Goal: Task Accomplishment & Management: Complete application form

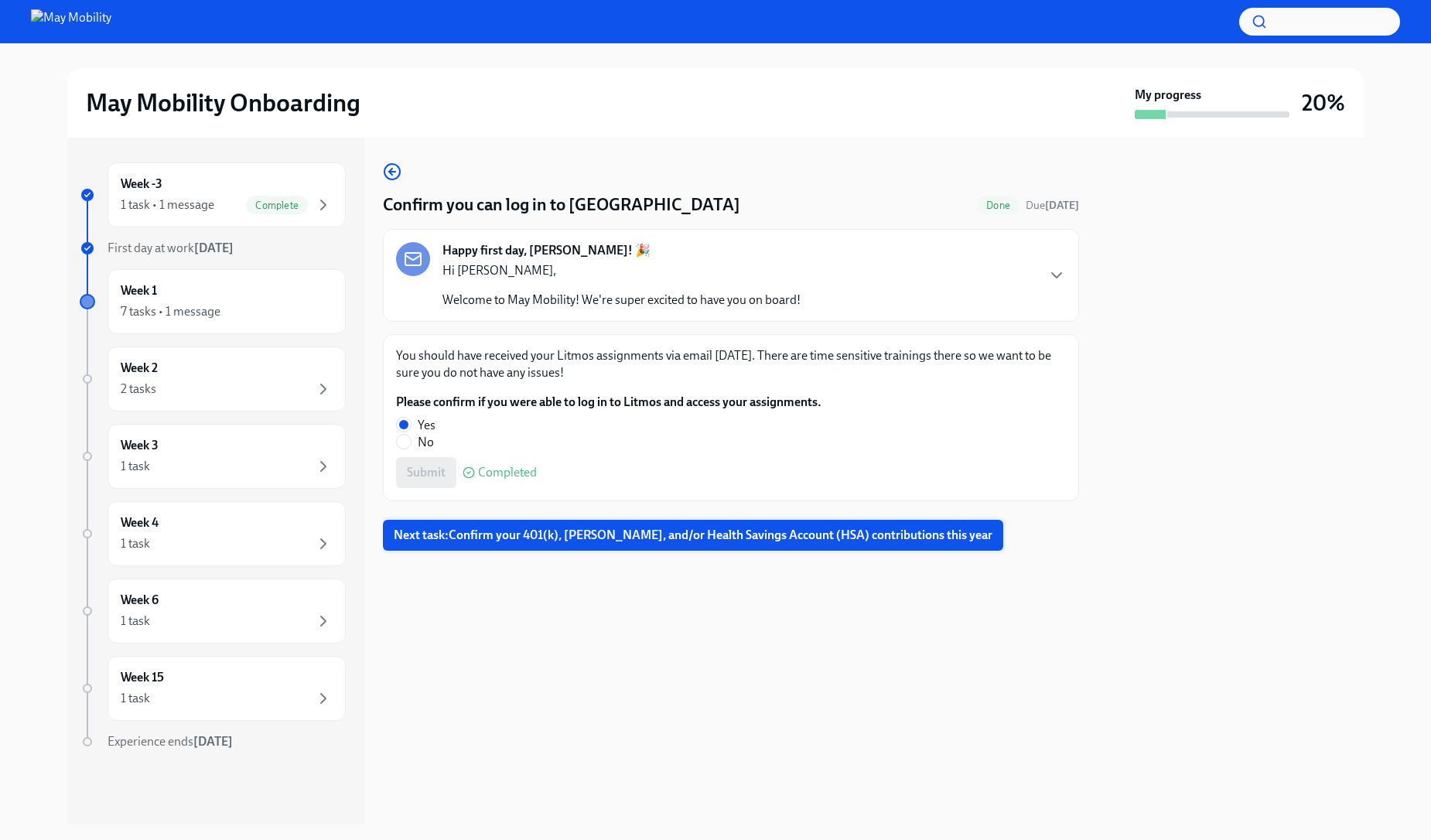
click at [578, 539] on span "Next task : Confirm your 401(k), [PERSON_NAME], and/or Health Savings Account (…" at bounding box center [692, 535] width 598 height 16
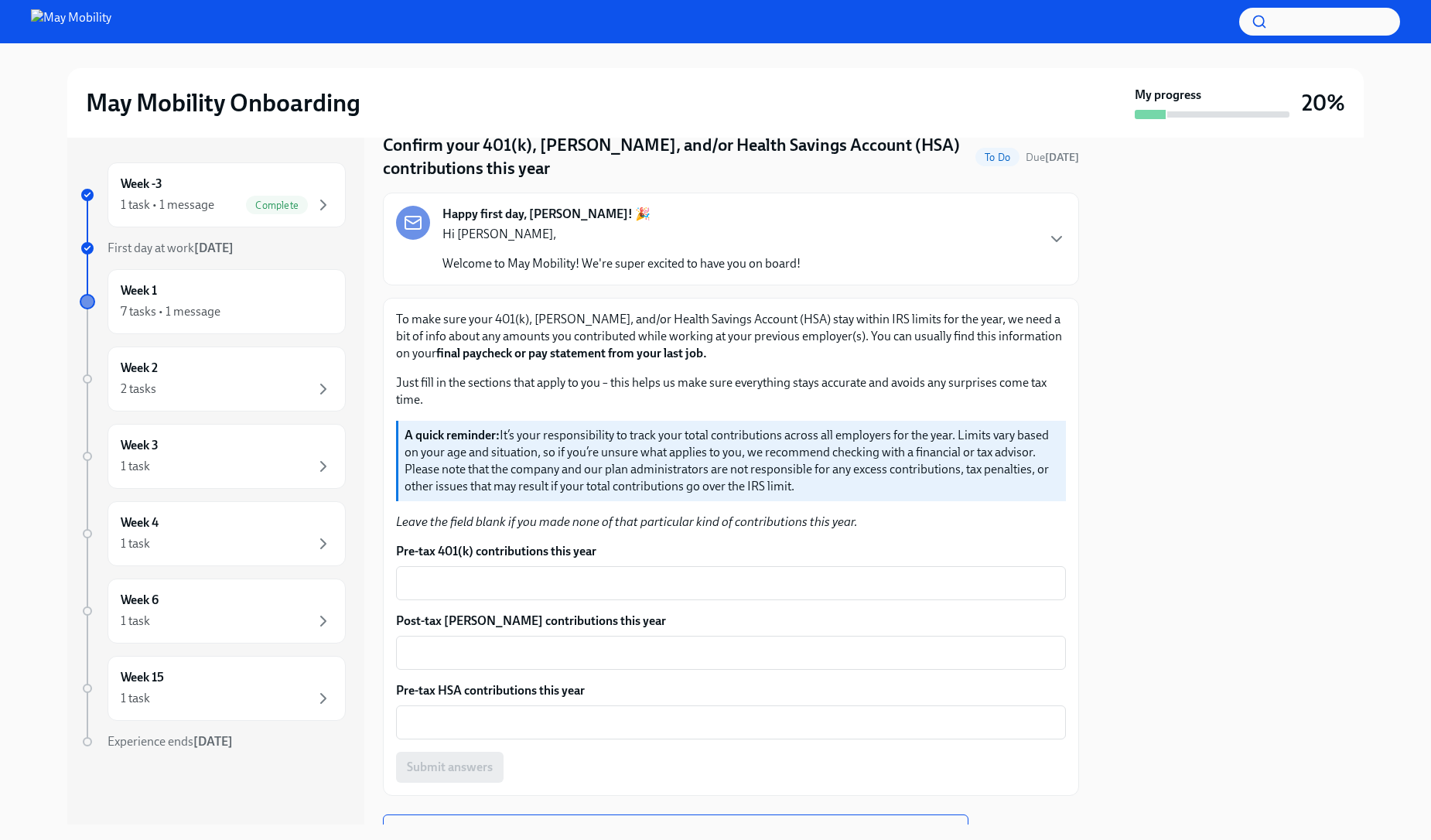
scroll to position [130, 0]
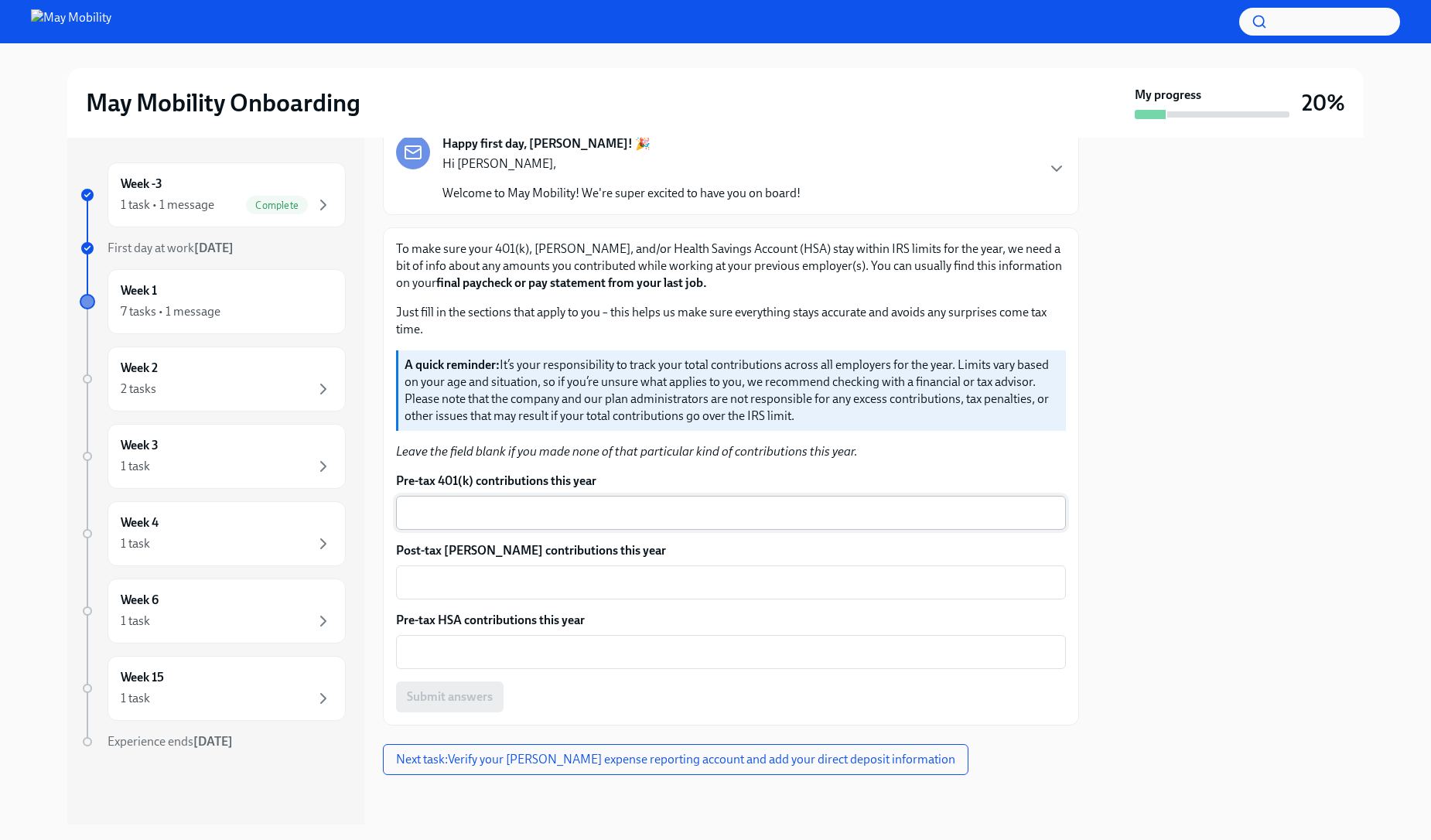
click at [842, 525] on div "x ​" at bounding box center [730, 512] width 670 height 34
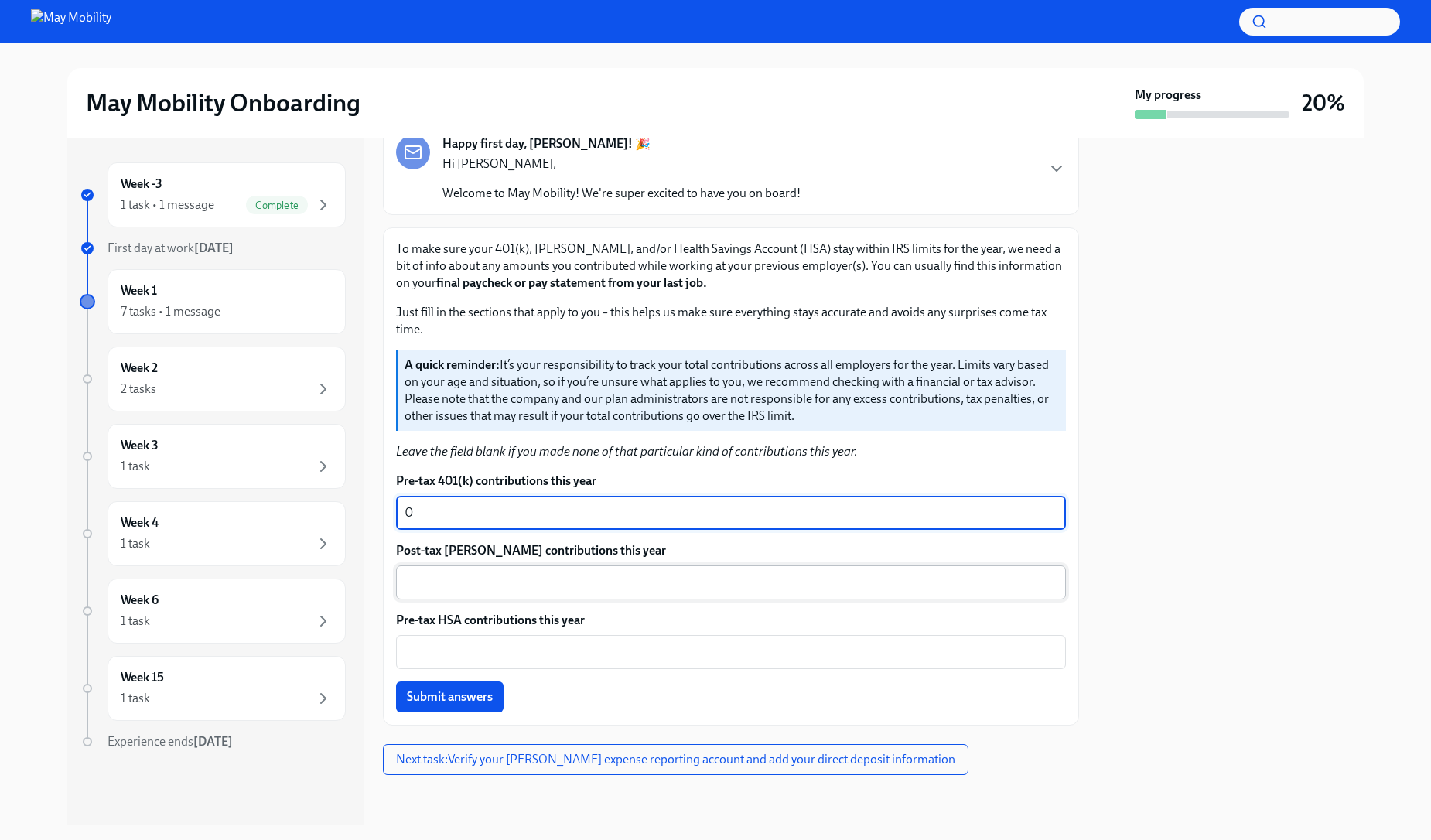
type textarea "0"
click at [657, 595] on div "x ​" at bounding box center [730, 582] width 670 height 34
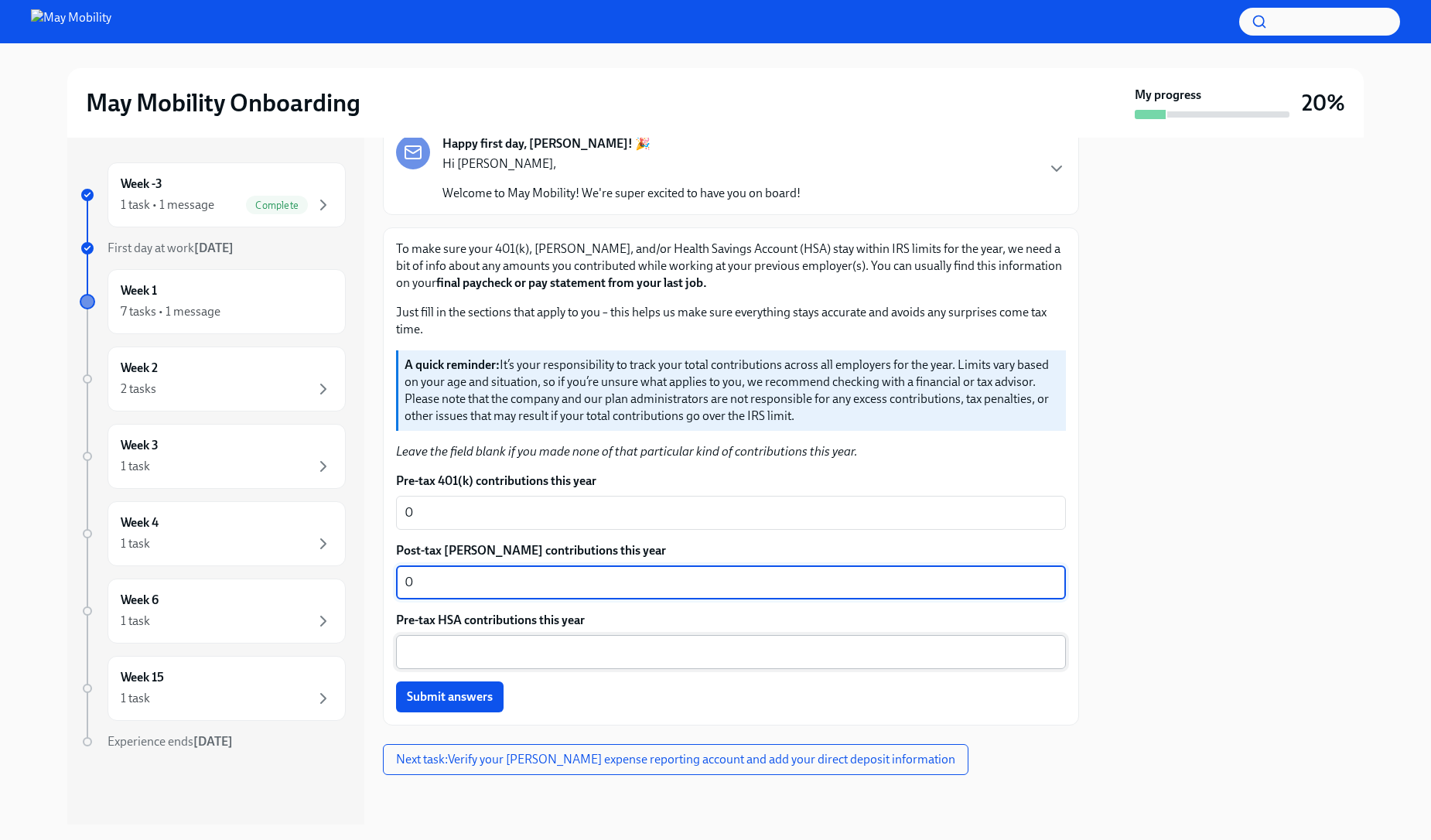
type textarea "0"
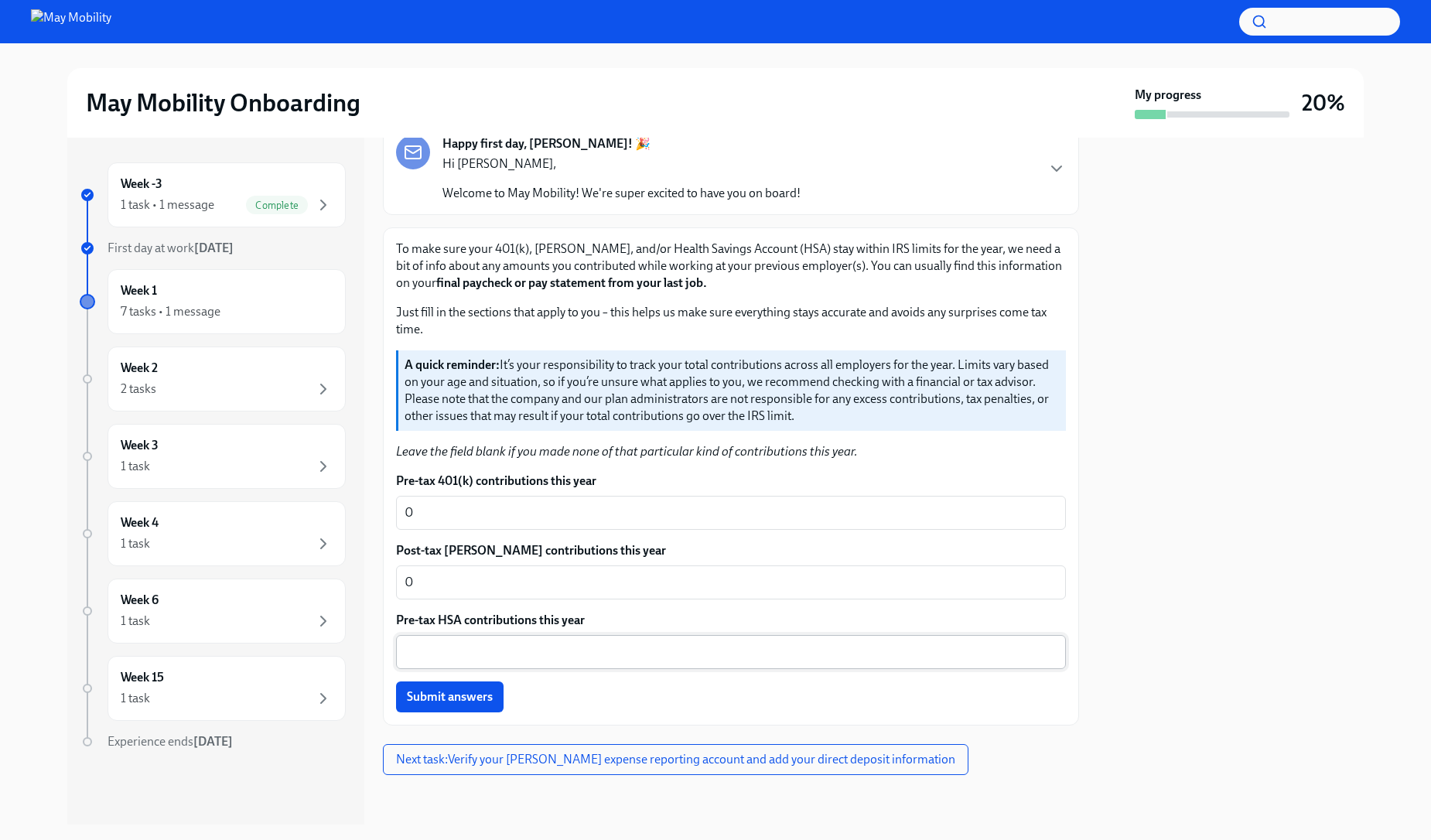
click at [618, 665] on div "x ​" at bounding box center [730, 652] width 670 height 34
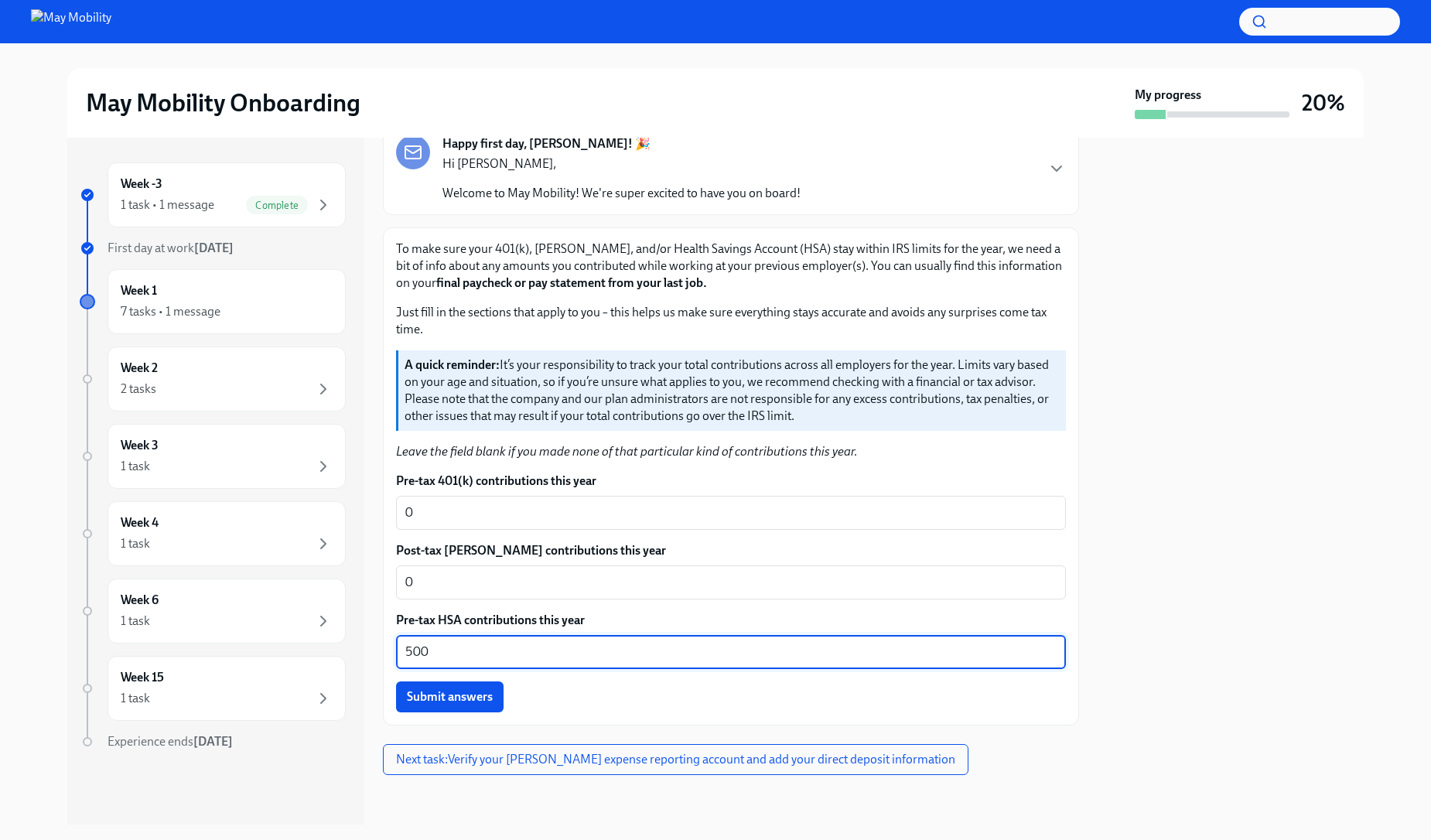
type textarea "500"
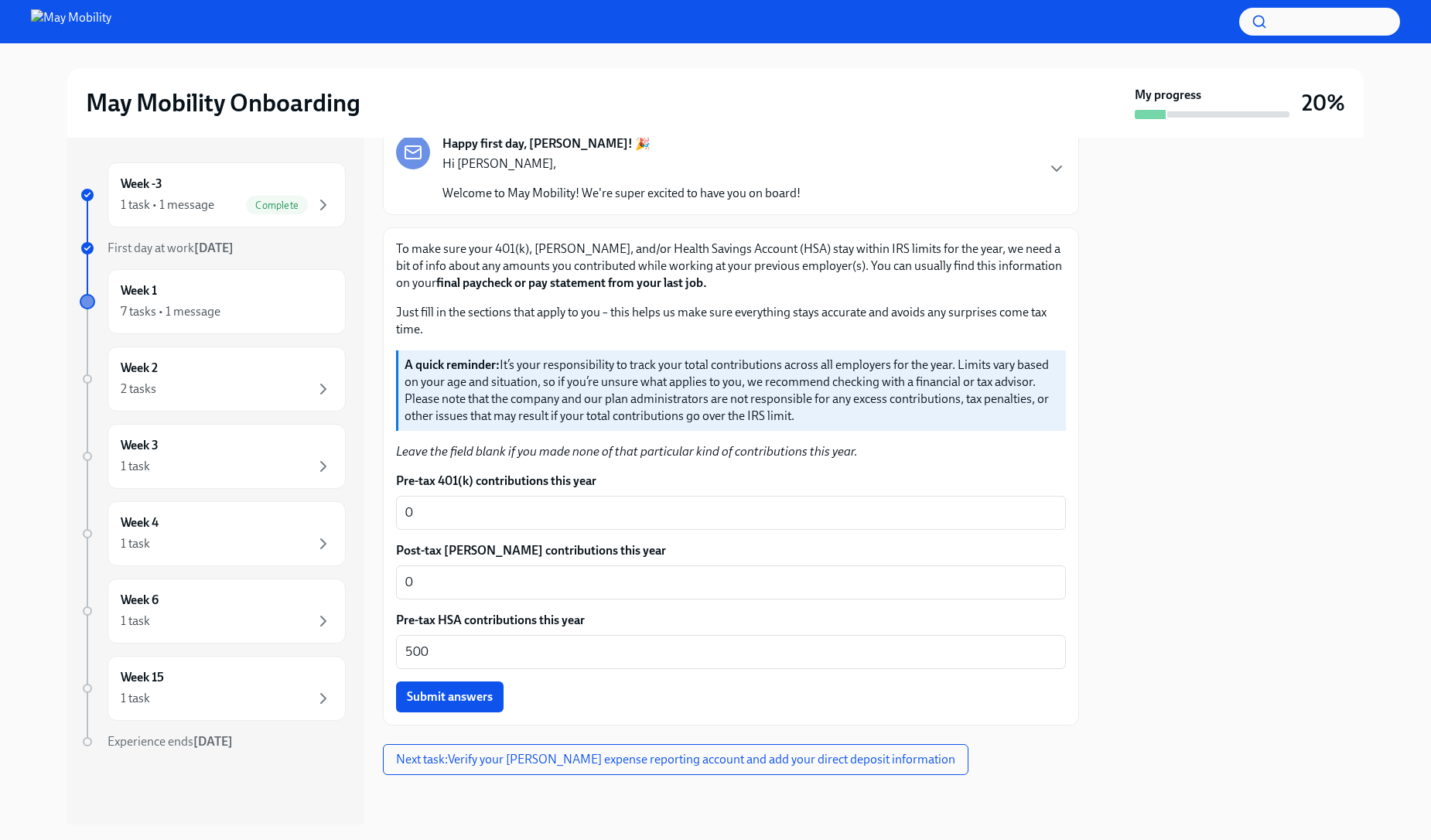
click at [692, 611] on div "Pre-tax 401(k) contributions this year 0 x ​ Post-tax [PERSON_NAME] contributio…" at bounding box center [730, 592] width 670 height 240
click at [458, 705] on span "Submit answers" at bounding box center [449, 696] width 85 height 16
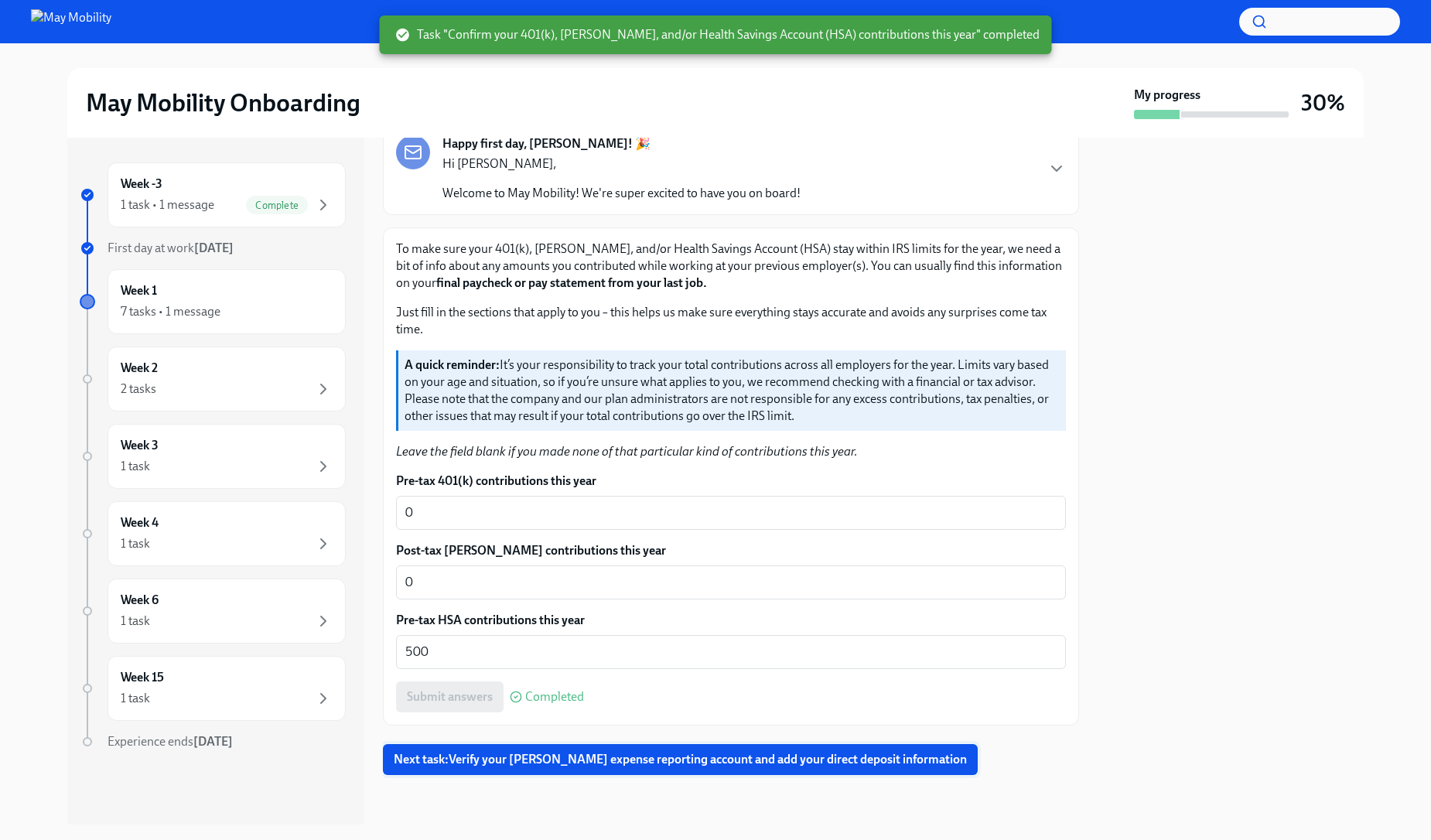
click at [558, 764] on span "Next task : Verify your [PERSON_NAME] expense reporting account and add your di…" at bounding box center [680, 759] width 574 height 16
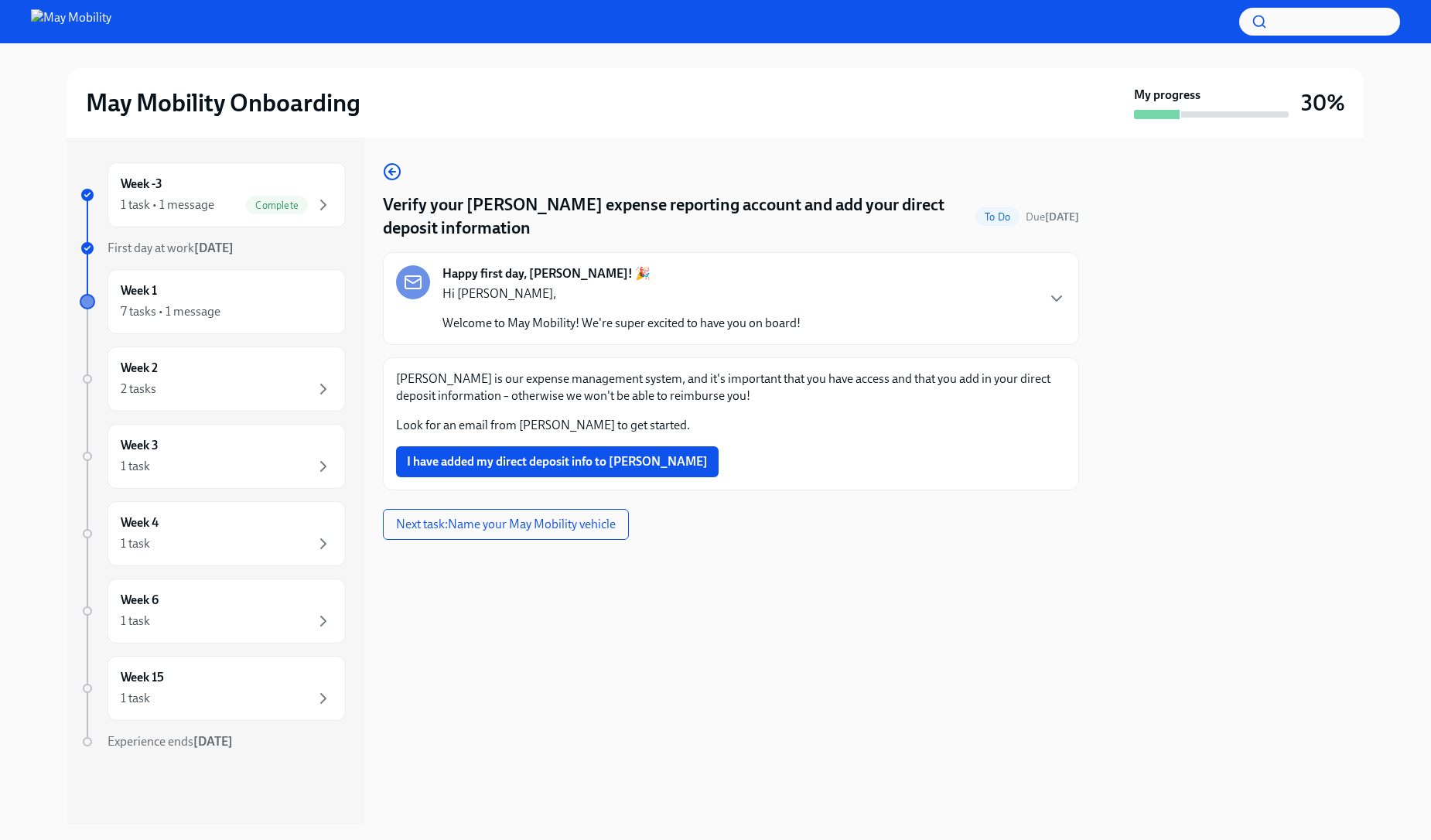
click at [54, 383] on div "Week -3 1 task • 1 message Complete First day at work [DATE] Week 1 7 tasks • 1…" at bounding box center [716, 481] width 1382 height 687
click at [51, 381] on div "Week -3 1 task • 1 message Complete First day at work [DATE] Week 1 7 tasks • 1…" at bounding box center [716, 481] width 1382 height 687
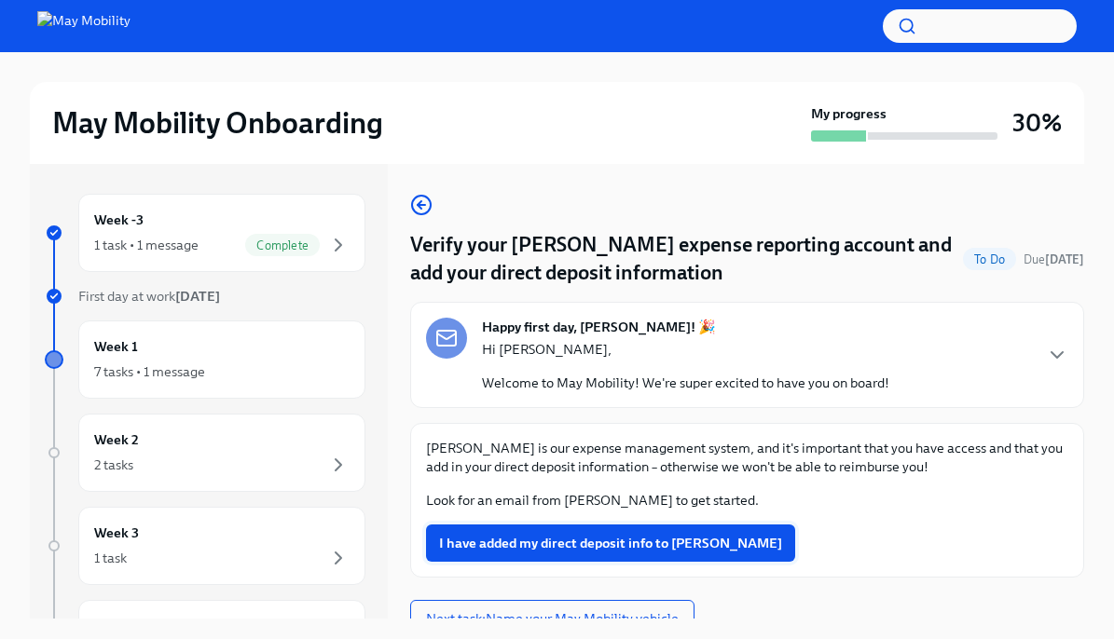
click at [542, 541] on span "I have added my direct deposit info to [PERSON_NAME]" at bounding box center [610, 543] width 343 height 19
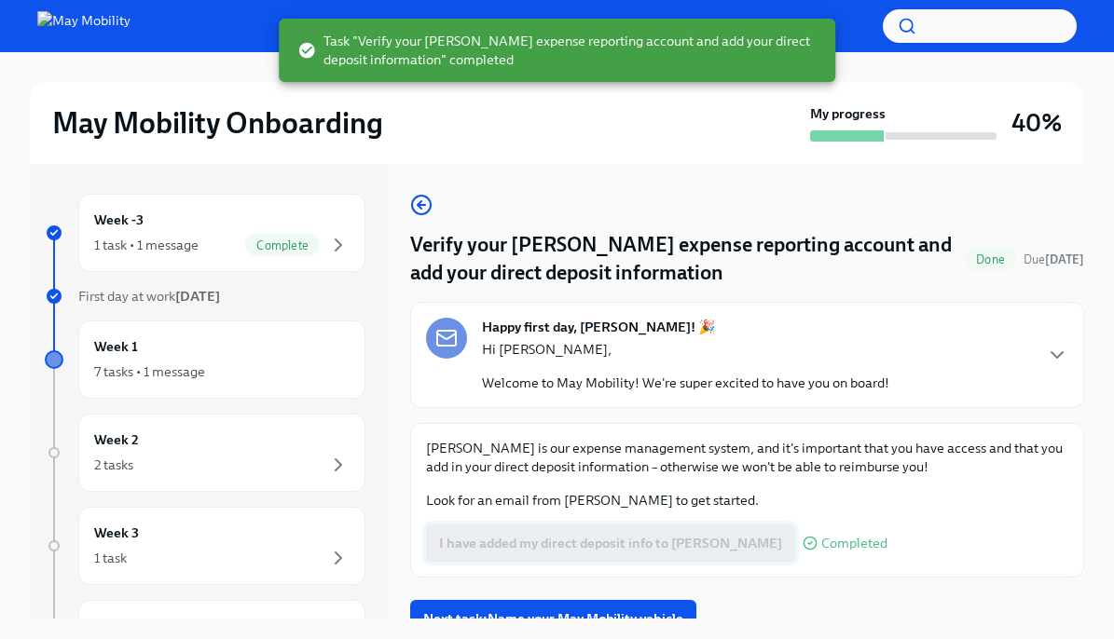
scroll to position [19, 0]
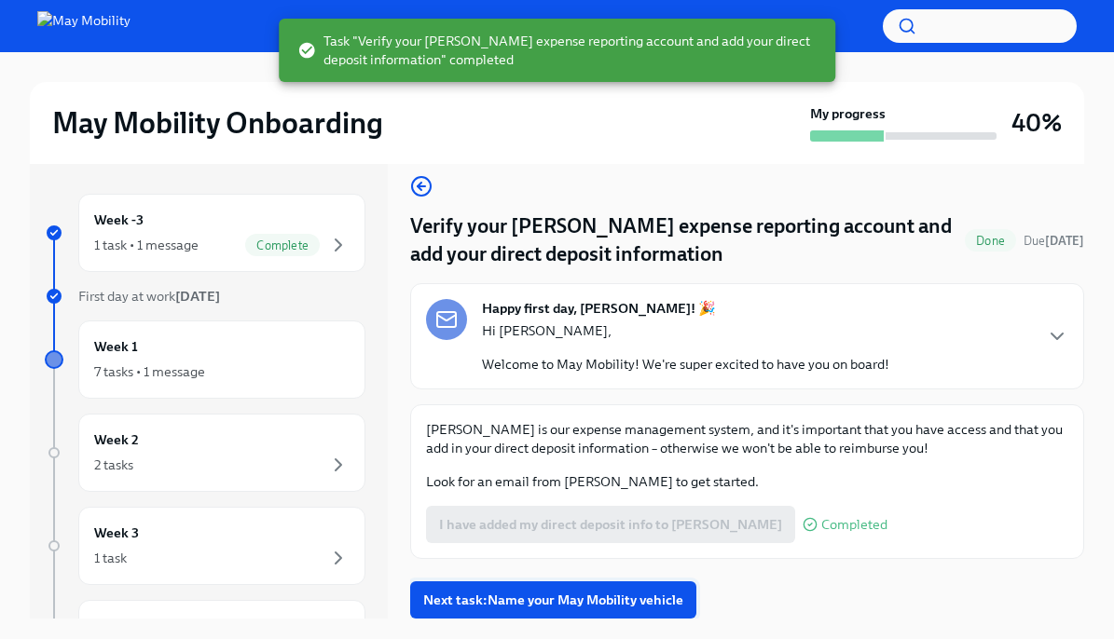
click at [521, 598] on span "Next task : Name your May Mobility vehicle" at bounding box center [553, 600] width 260 height 19
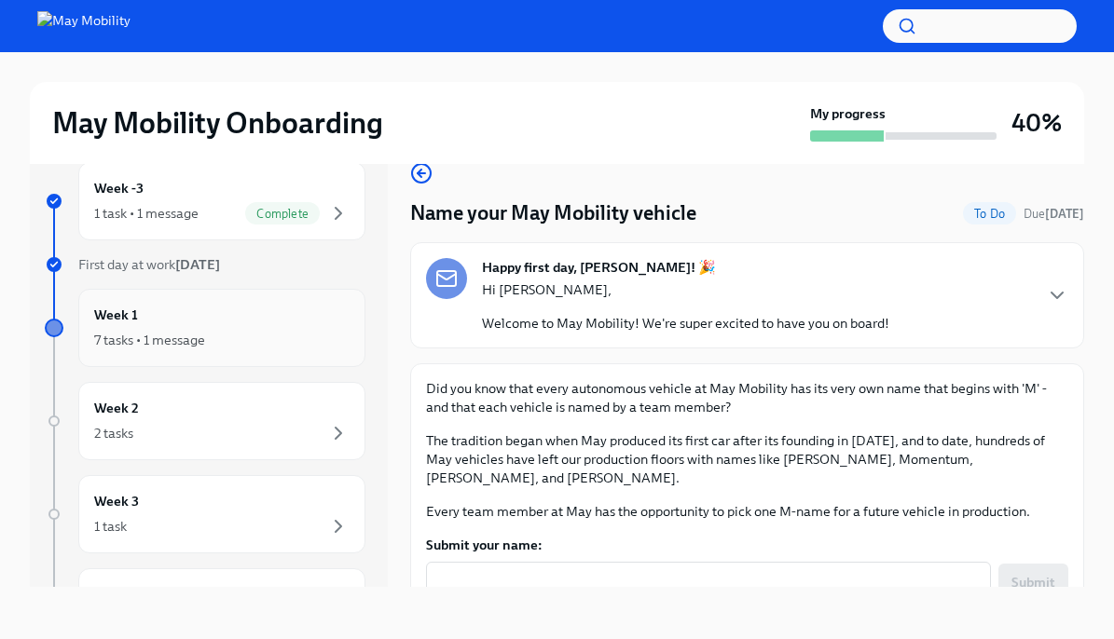
click at [266, 336] on div "7 tasks • 1 message" at bounding box center [221, 340] width 255 height 22
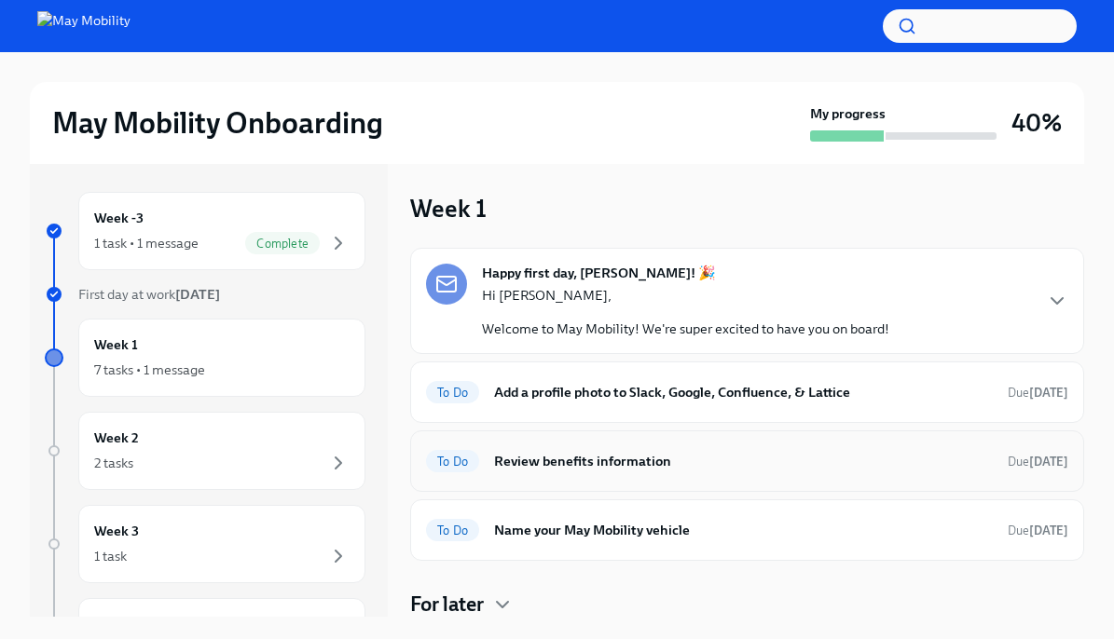
click at [680, 468] on h6 "Review benefits information" at bounding box center [743, 461] width 499 height 21
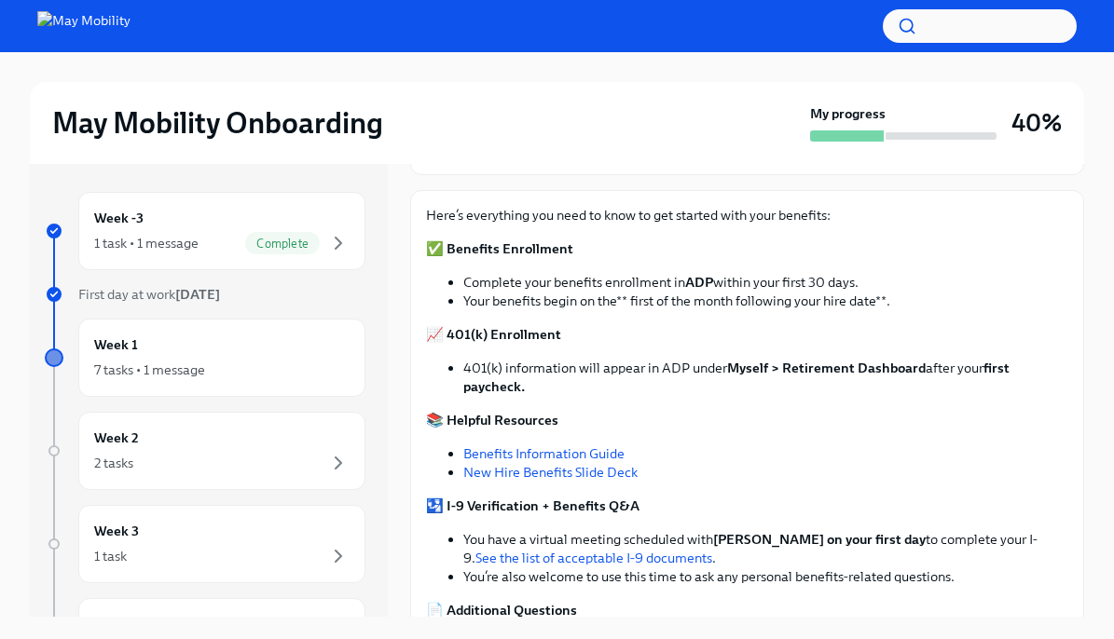
scroll to position [371, 0]
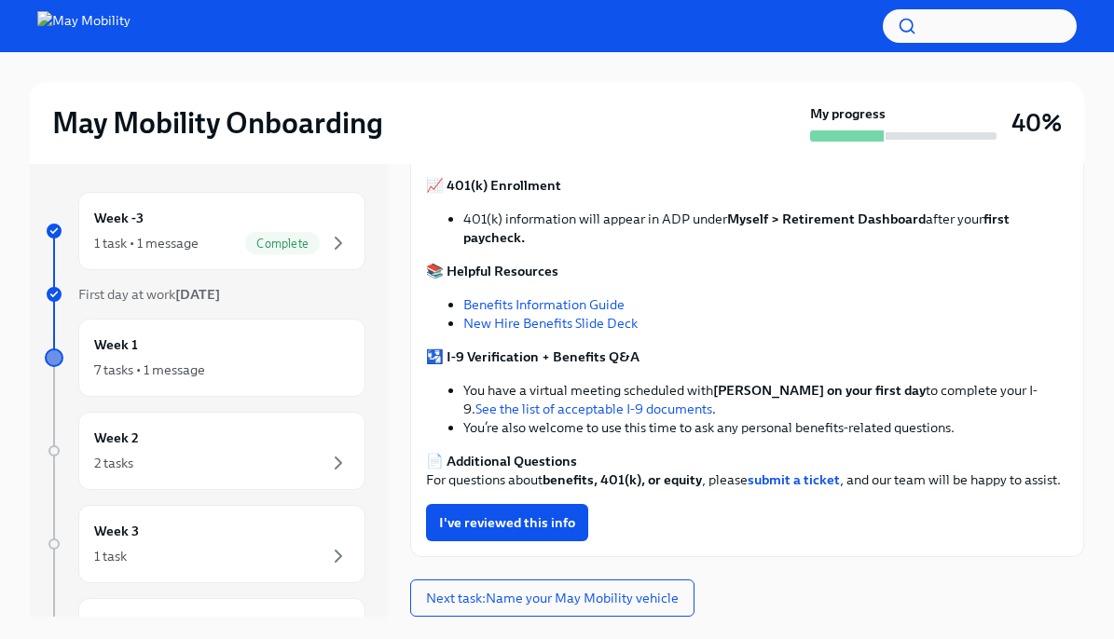
click at [592, 315] on link "New Hire Benefits Slide Deck" at bounding box center [550, 323] width 174 height 17
